Goal: Check status

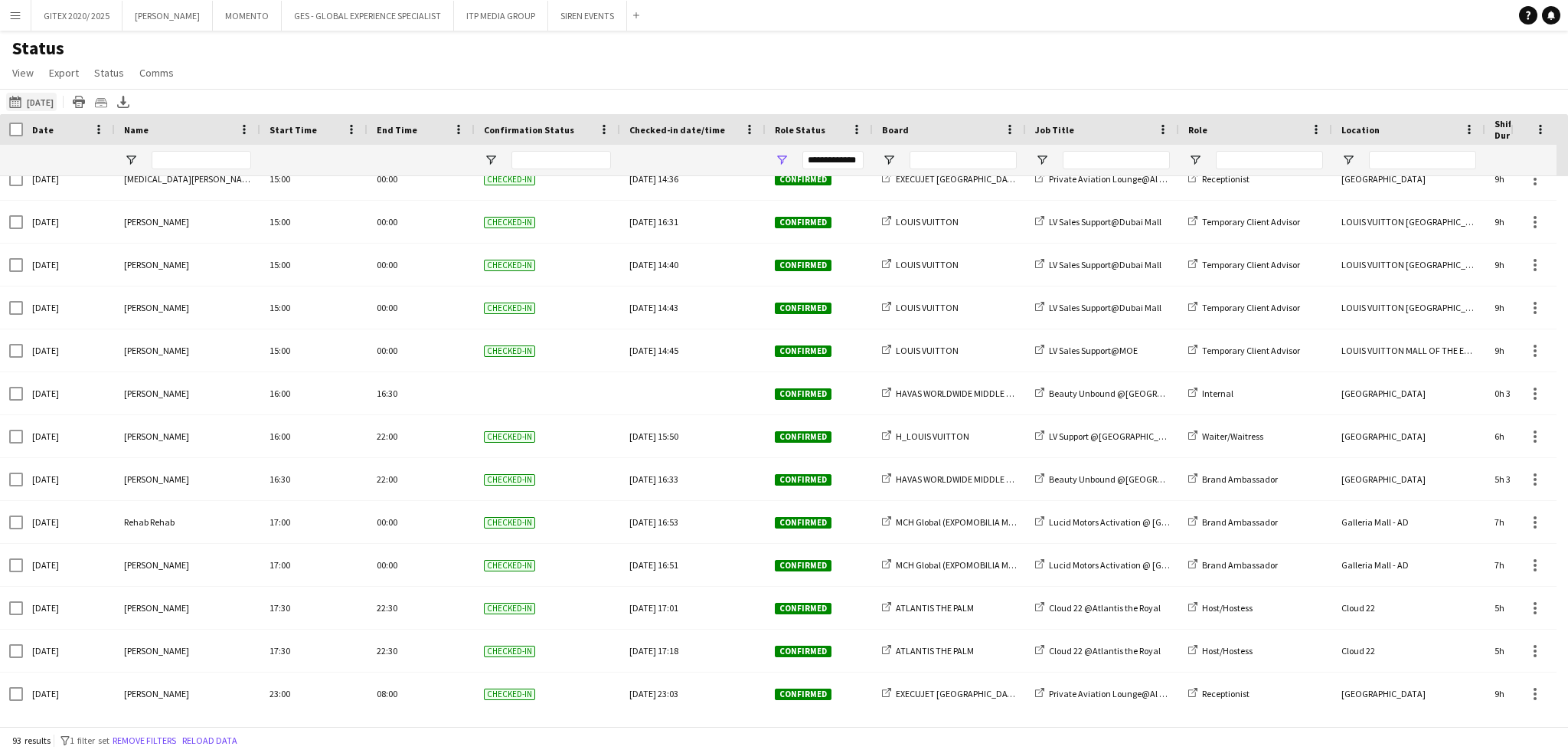
drag, startPoint x: 42, startPoint y: 101, endPoint x: 37, endPoint y: 183, distance: 82.2
click at [40, 103] on button "This Week 03-10-2025" at bounding box center [32, 102] width 51 height 19
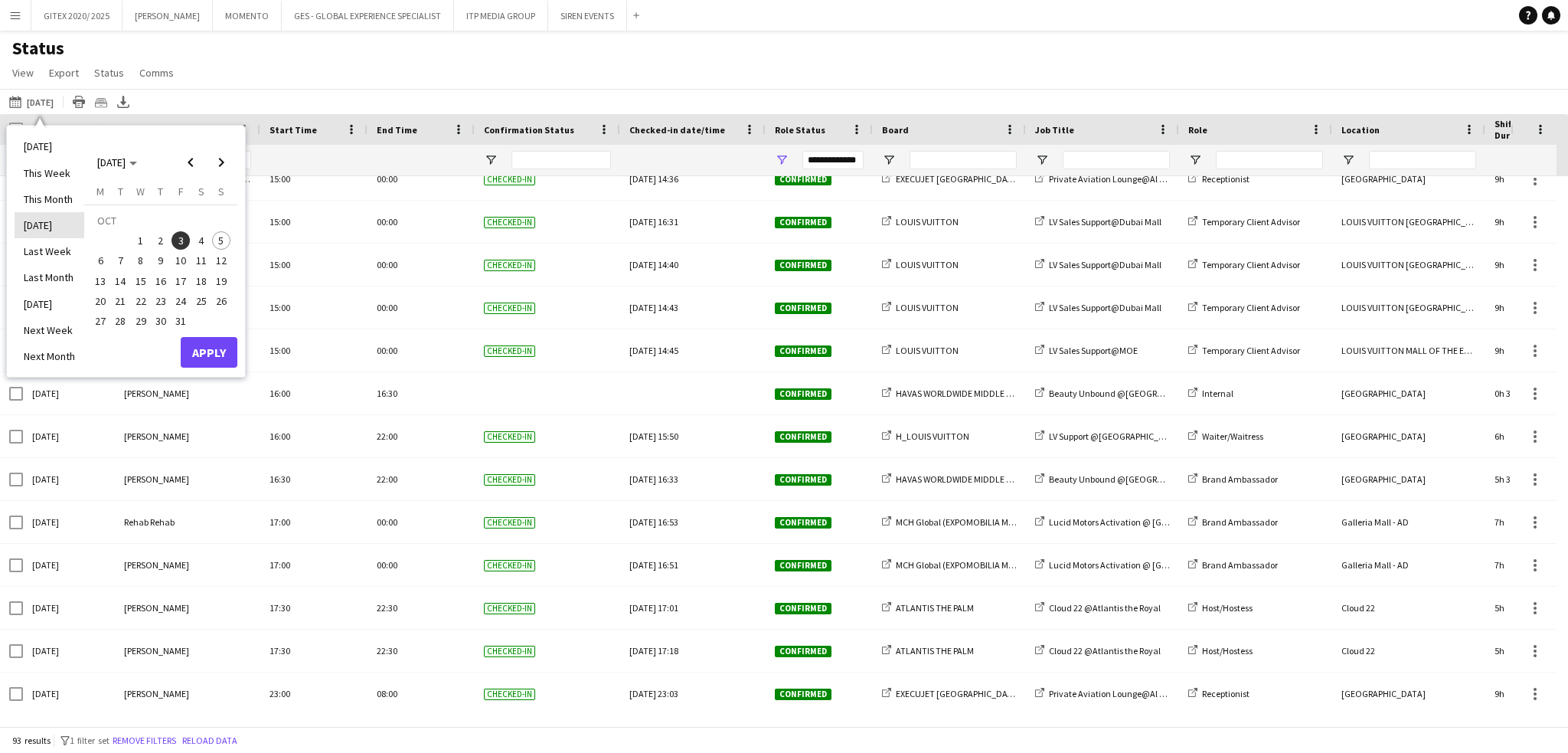
click at [42, 230] on li "[DATE]" at bounding box center [50, 225] width 70 height 26
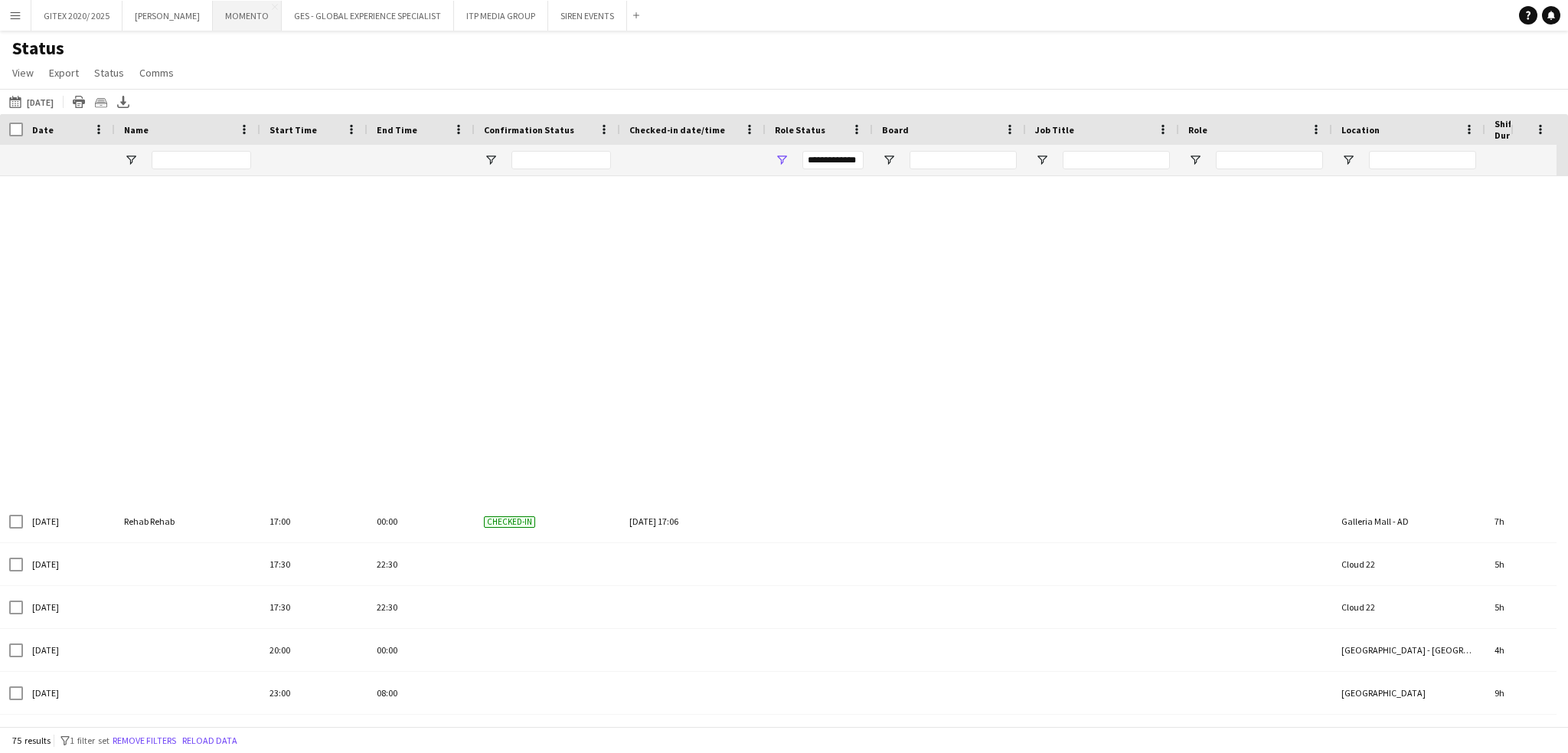
scroll to position [2678, 0]
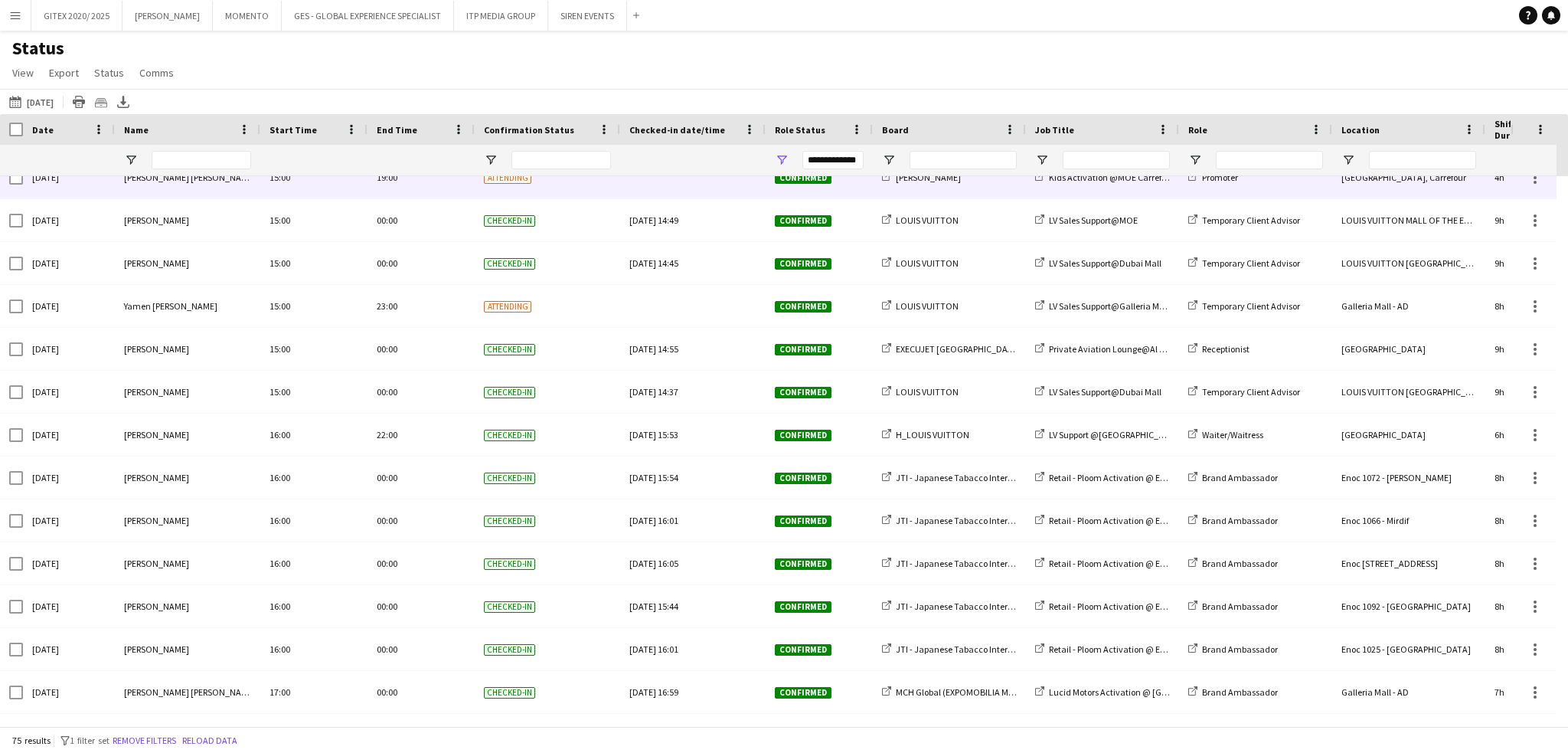
scroll to position [2295, 0]
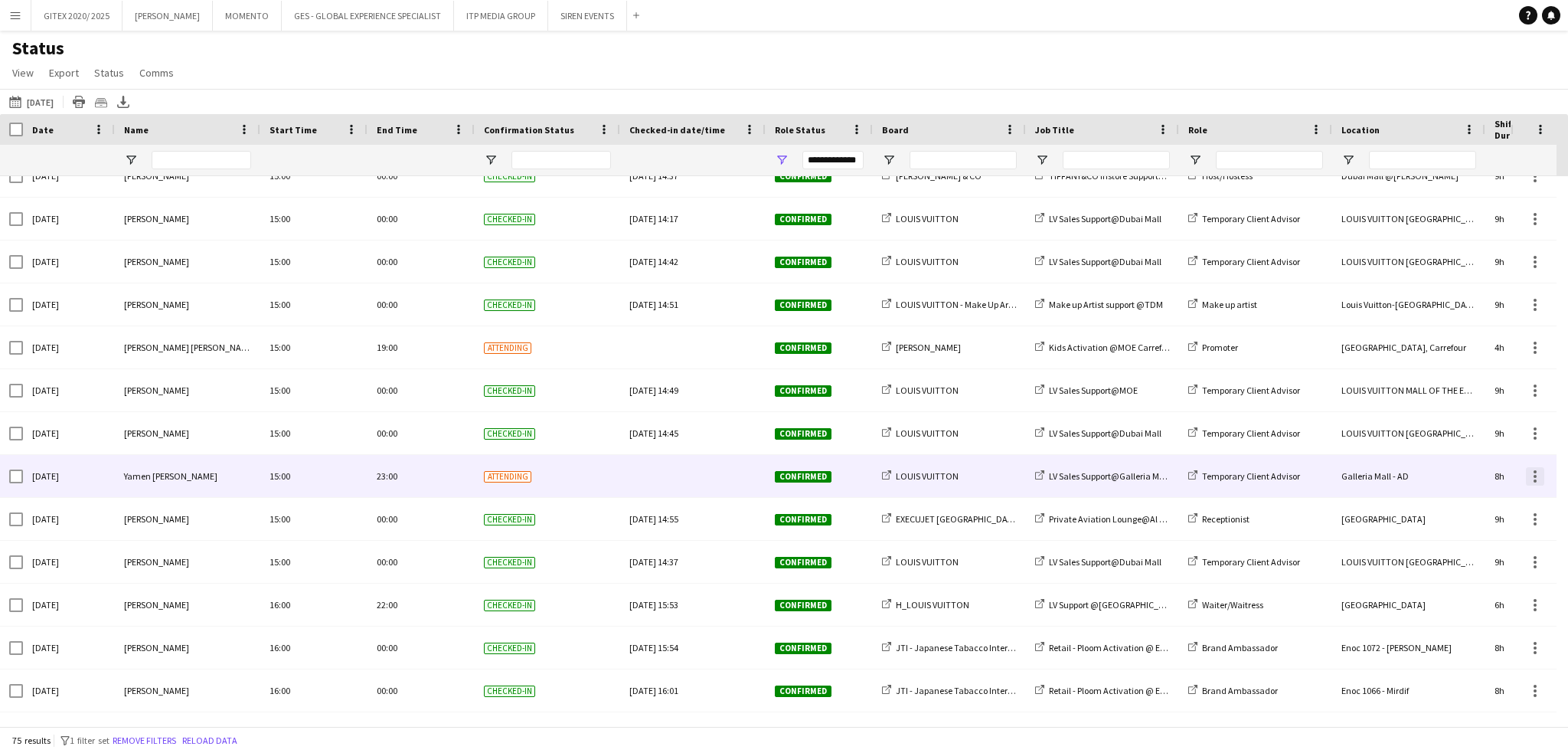
click at [1539, 477] on div at bounding box center [1535, 476] width 19 height 19
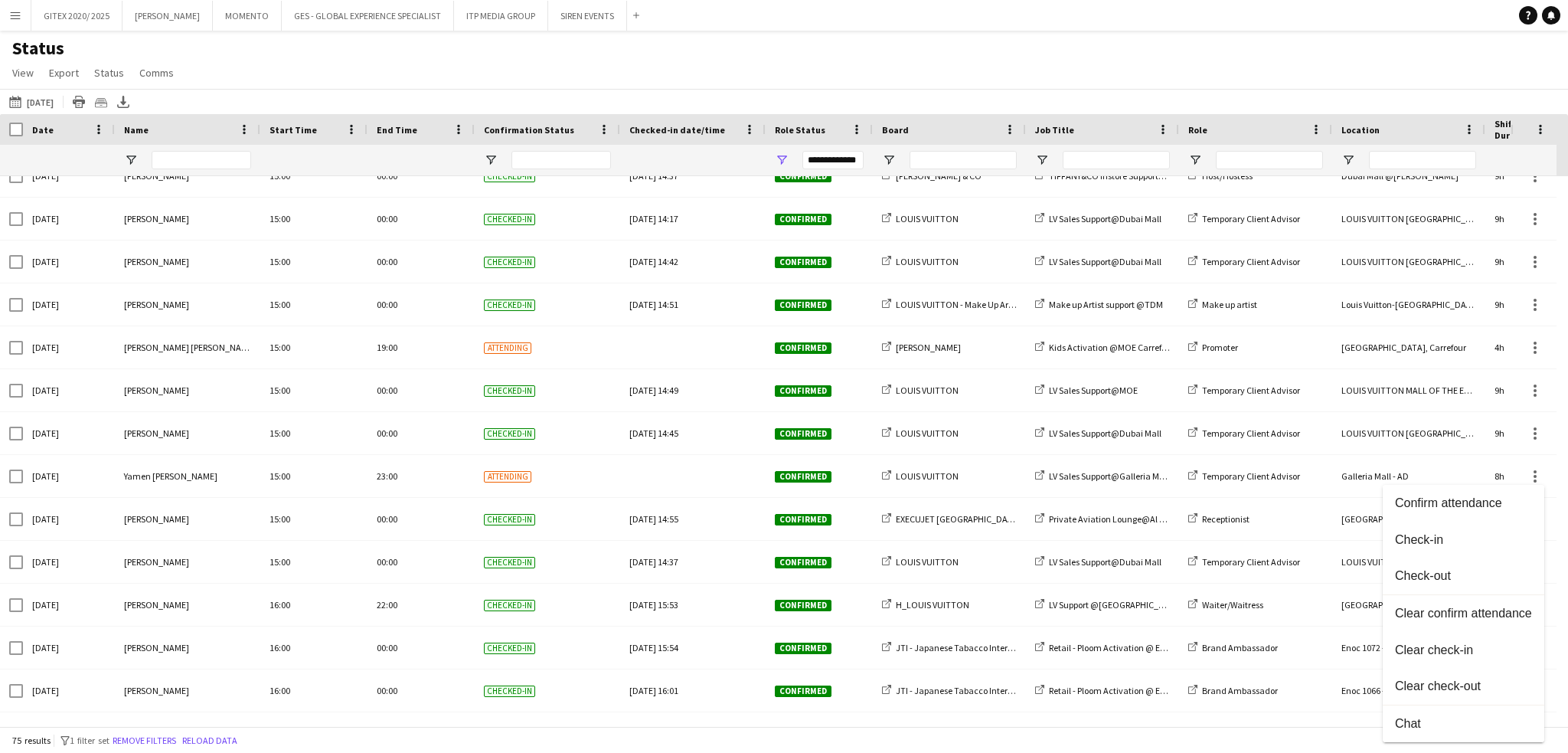
drag, startPoint x: 1422, startPoint y: 542, endPoint x: 950, endPoint y: 496, distance: 474.2
click at [1421, 540] on span "Check-in" at bounding box center [1464, 539] width 137 height 14
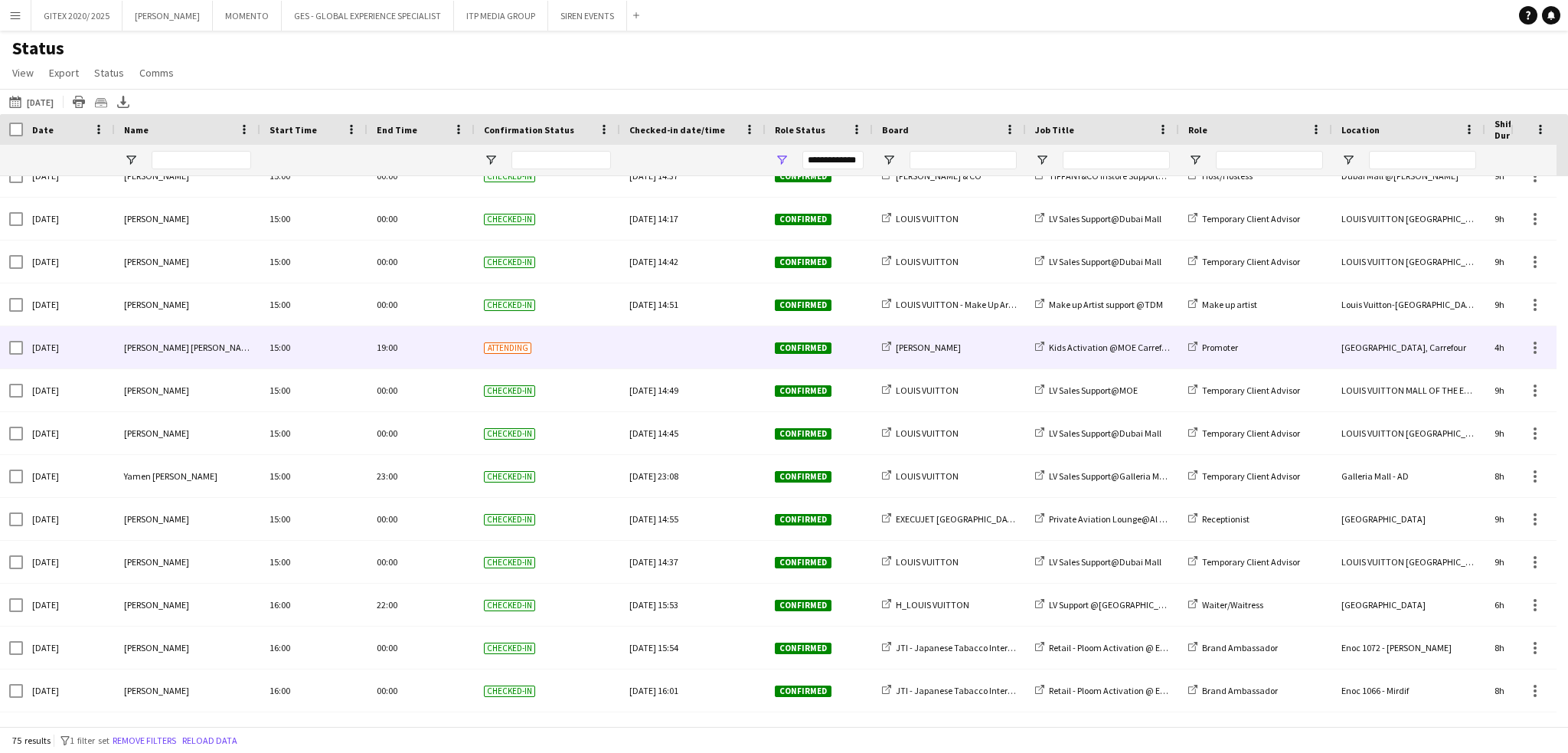
scroll to position [2506, 0]
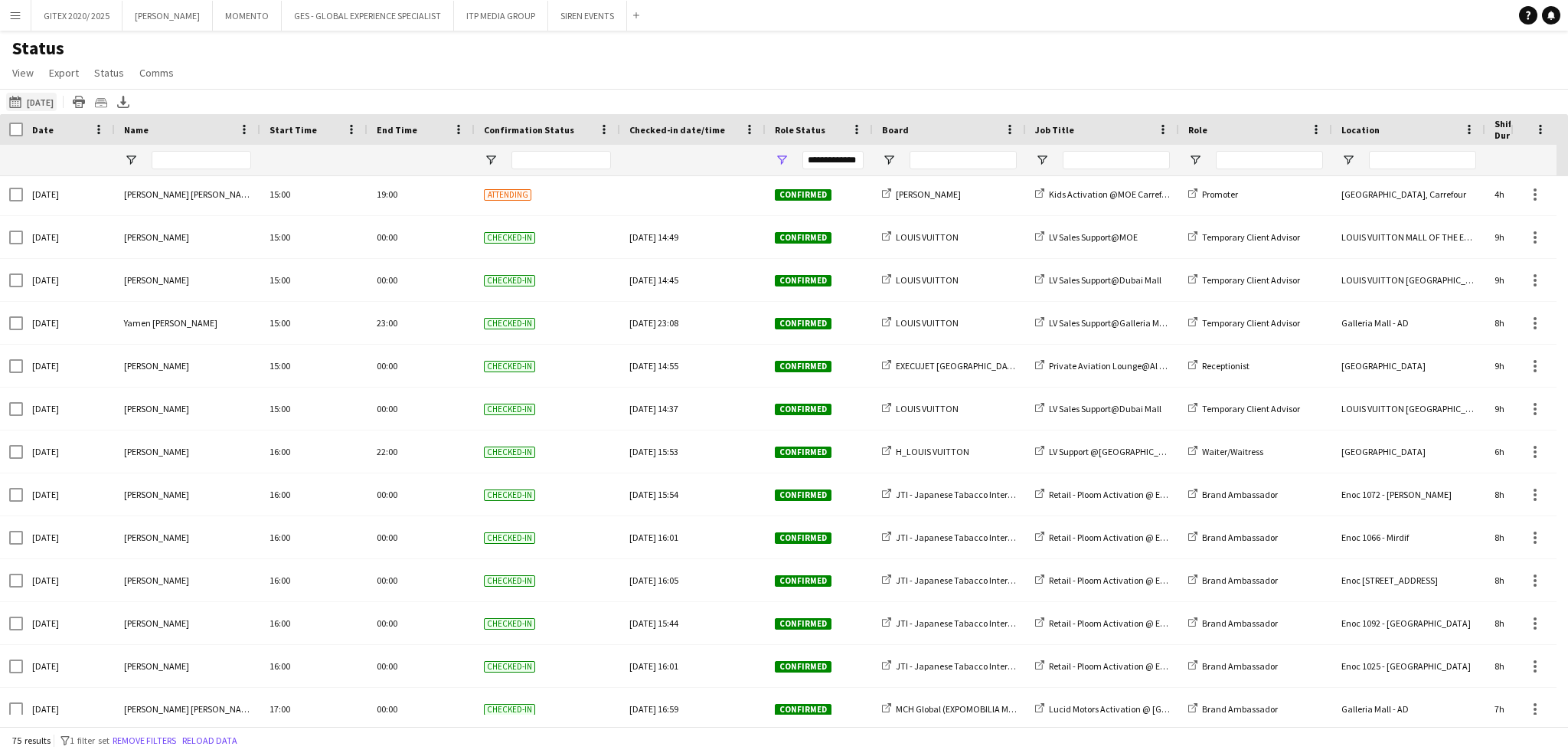
click at [46, 100] on button "This Week [DATE]" at bounding box center [32, 102] width 51 height 19
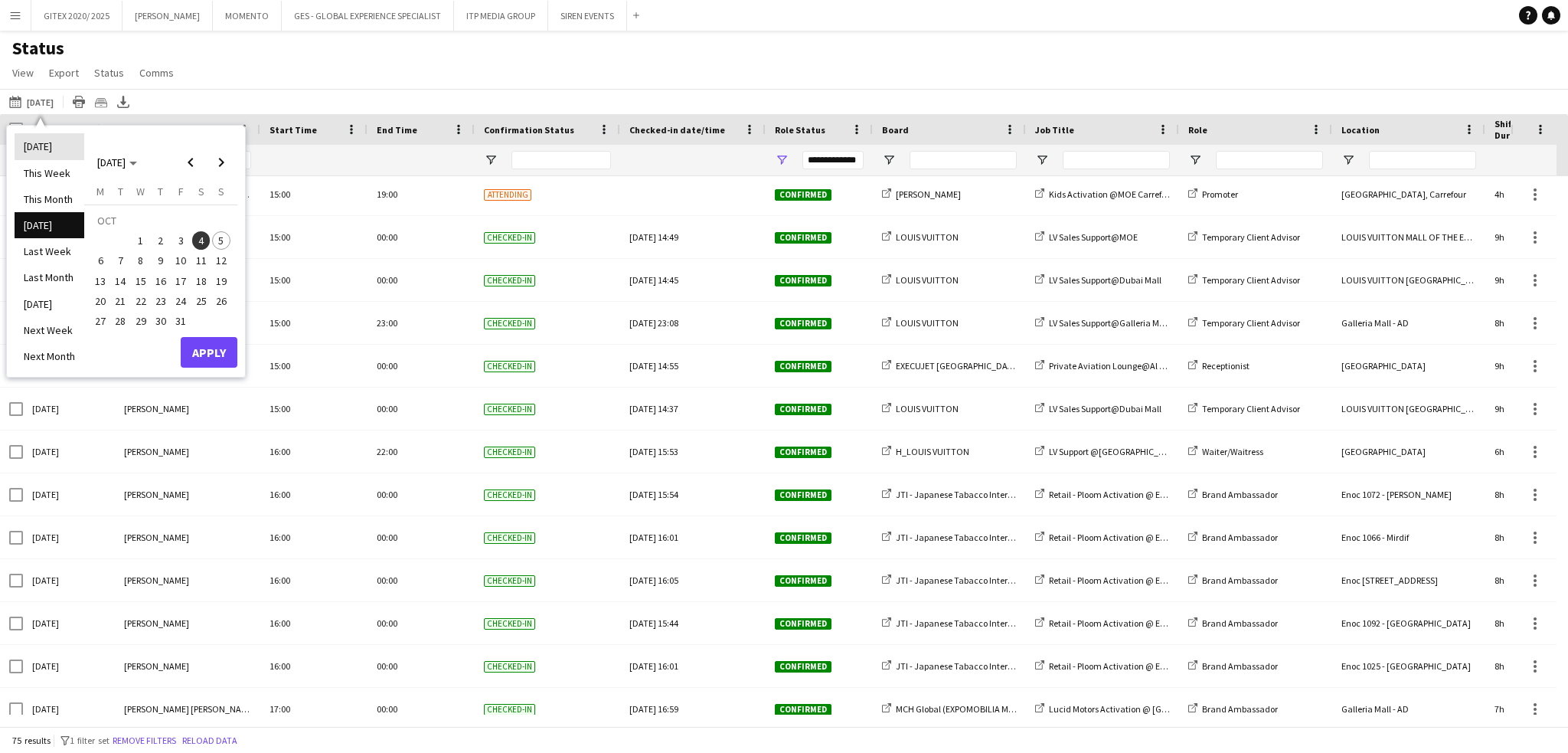
click at [45, 142] on li "[DATE]" at bounding box center [50, 147] width 70 height 26
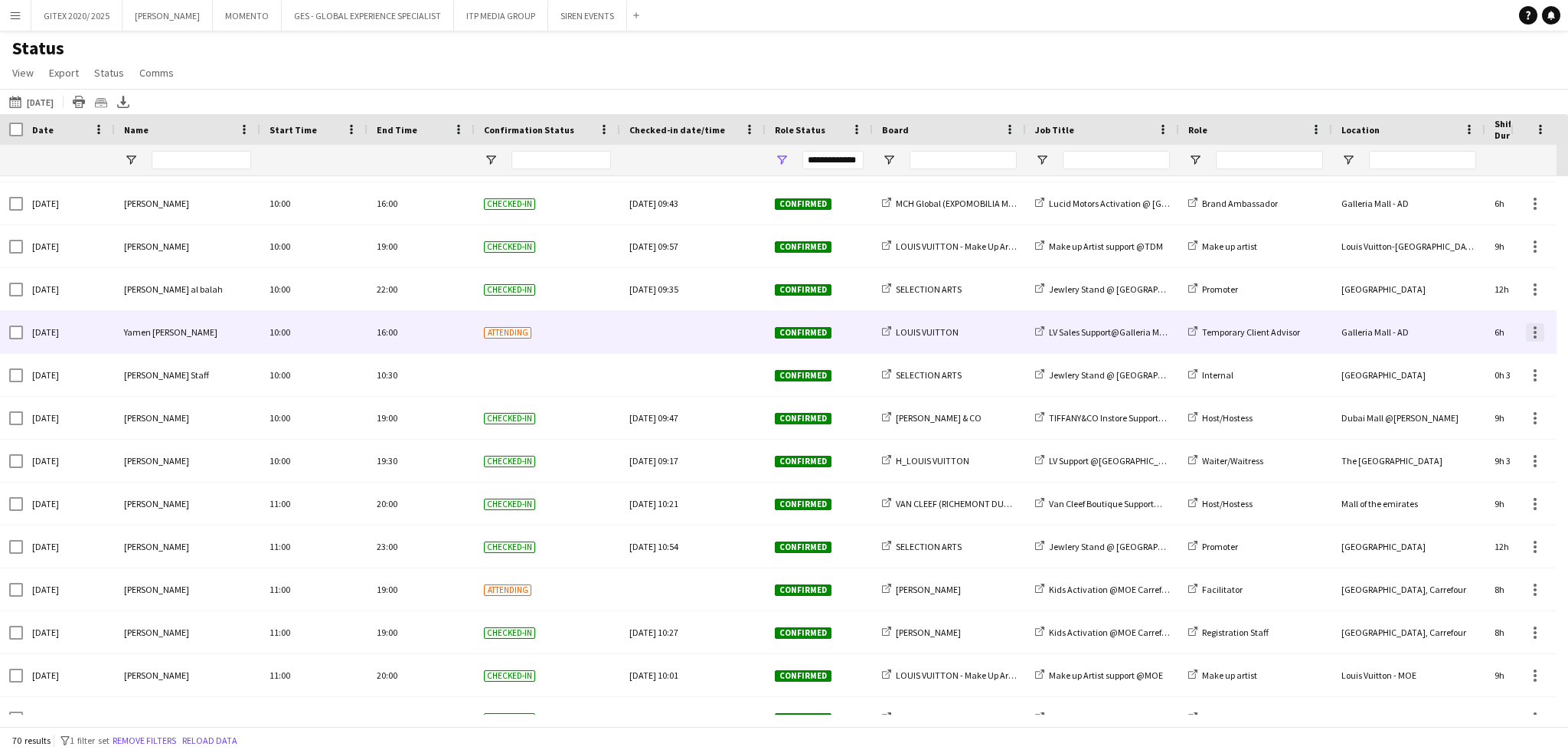
click at [1537, 333] on div at bounding box center [1535, 332] width 19 height 19
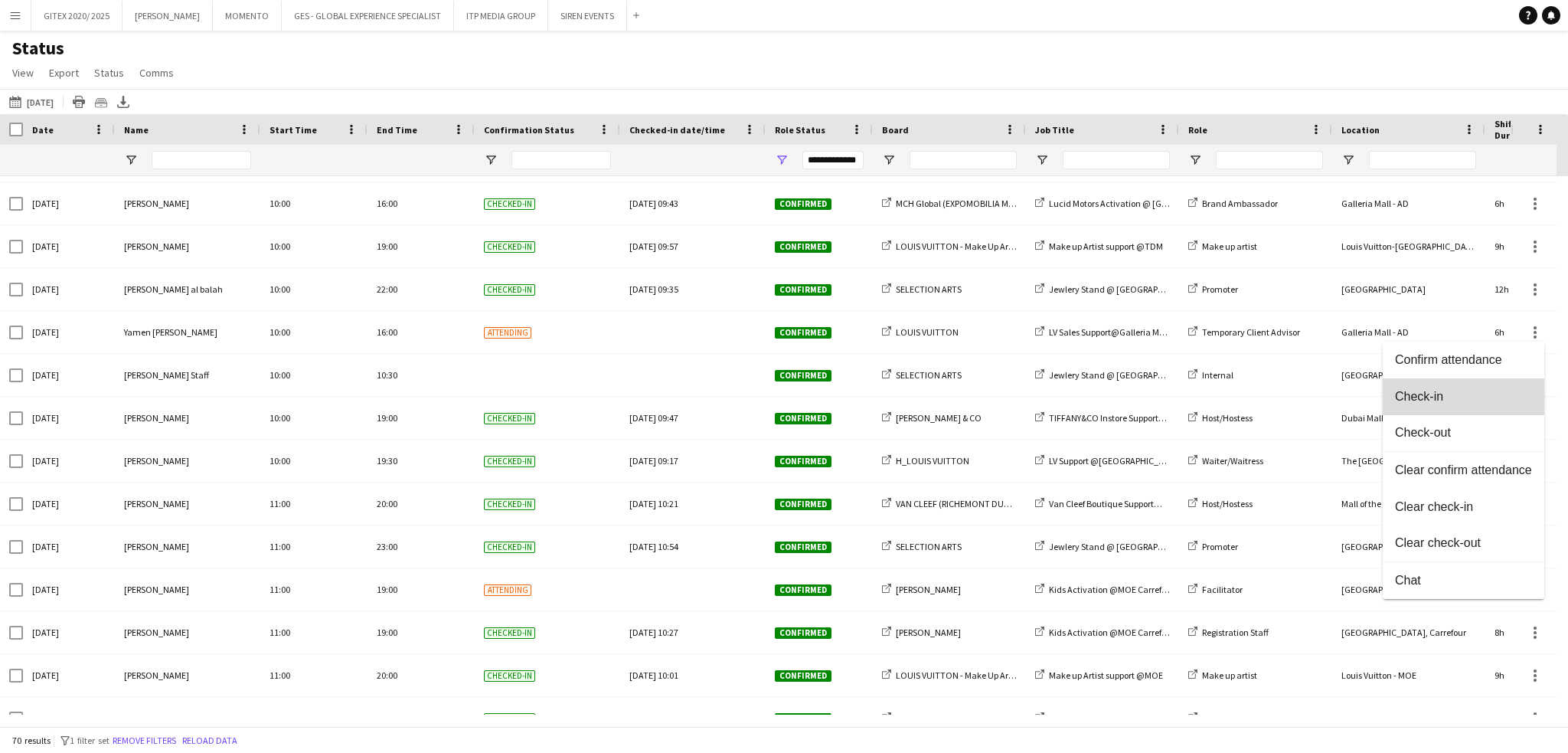
drag, startPoint x: 1434, startPoint y: 402, endPoint x: 1418, endPoint y: 399, distance: 16.3
click at [1431, 401] on span "Check-in" at bounding box center [1464, 396] width 137 height 14
